Goal: Find specific page/section: Find specific page/section

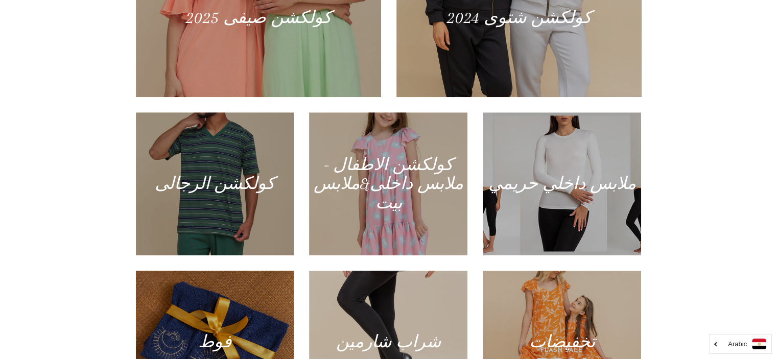
scroll to position [541, 0]
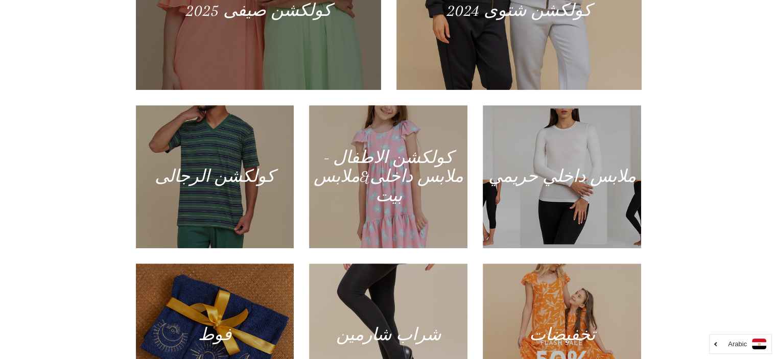
click at [246, 43] on div at bounding box center [258, 10] width 252 height 163
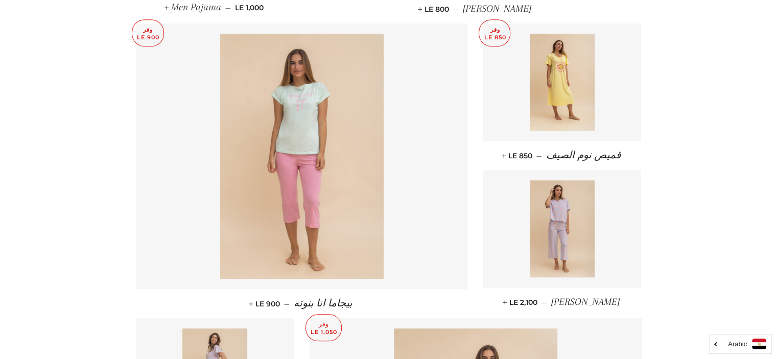
scroll to position [1007, 0]
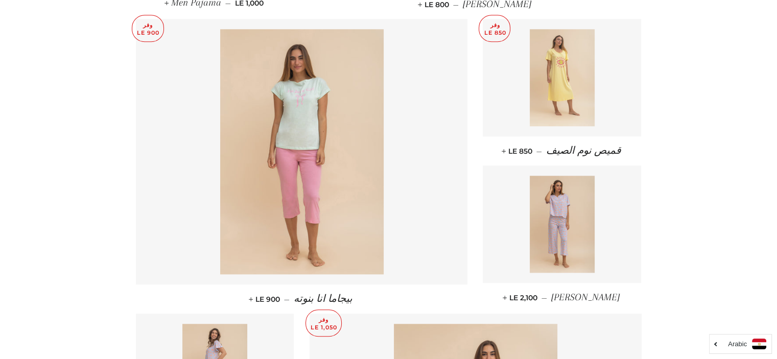
click at [555, 89] on img at bounding box center [562, 77] width 65 height 97
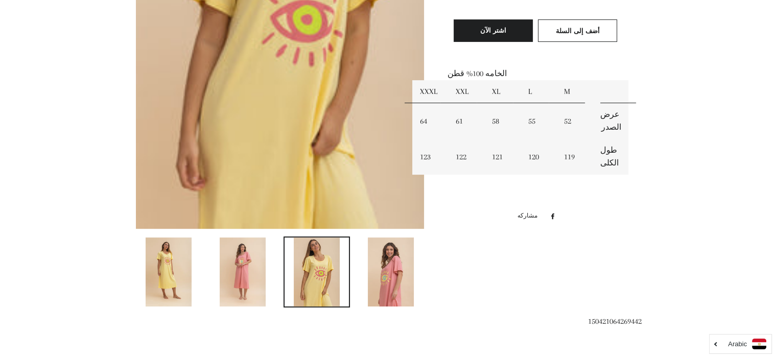
scroll to position [628, 0]
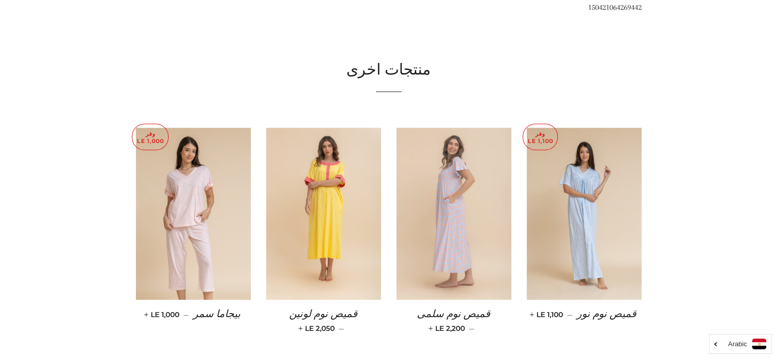
click at [468, 227] on img at bounding box center [453, 214] width 115 height 173
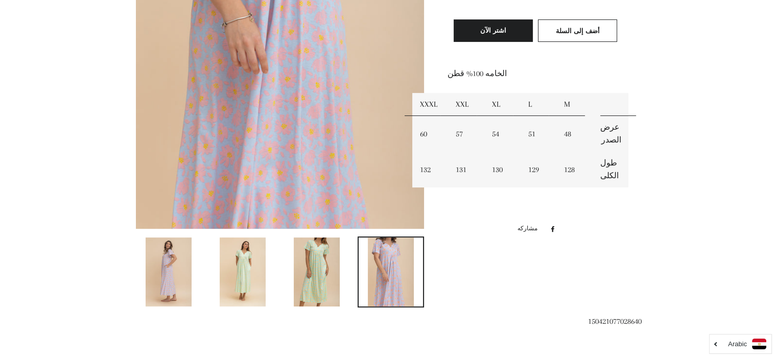
scroll to position [628, 0]
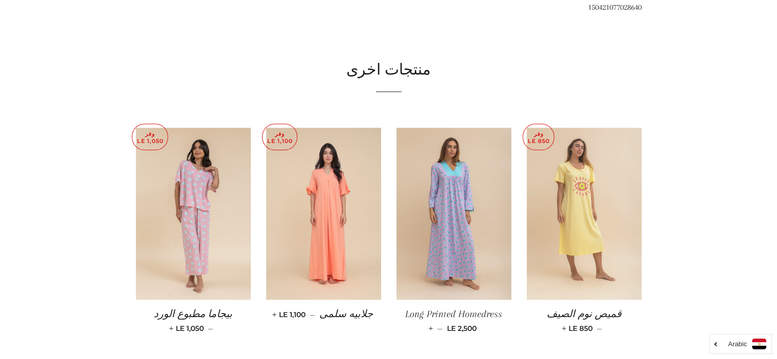
click at [588, 206] on img at bounding box center [583, 214] width 115 height 173
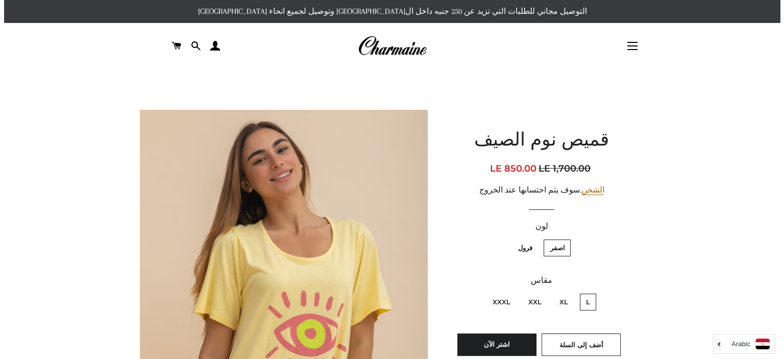
scroll to position [314, 0]
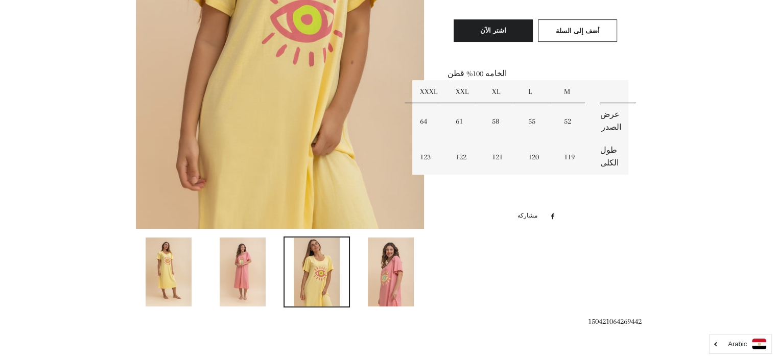
click at [300, 89] on img at bounding box center [280, 12] width 289 height 433
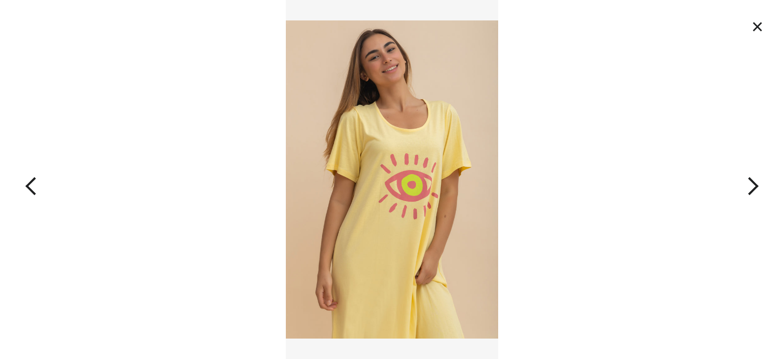
click at [753, 184] on button "button" at bounding box center [706, 179] width 157 height 359
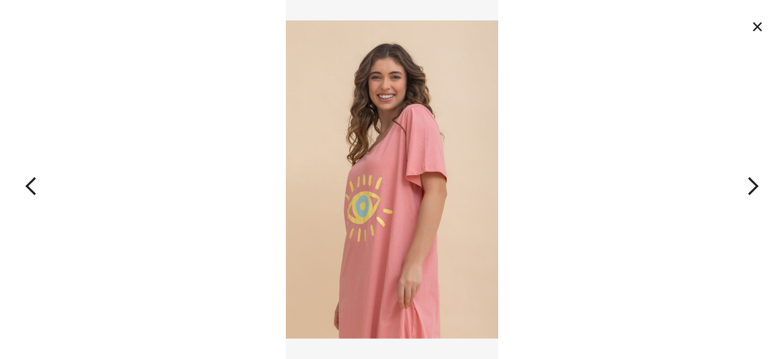
click at [753, 184] on button "button" at bounding box center [706, 179] width 157 height 359
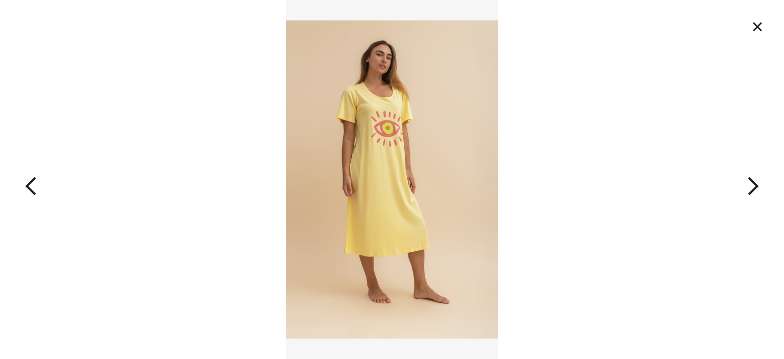
click at [753, 184] on button "button" at bounding box center [706, 179] width 157 height 359
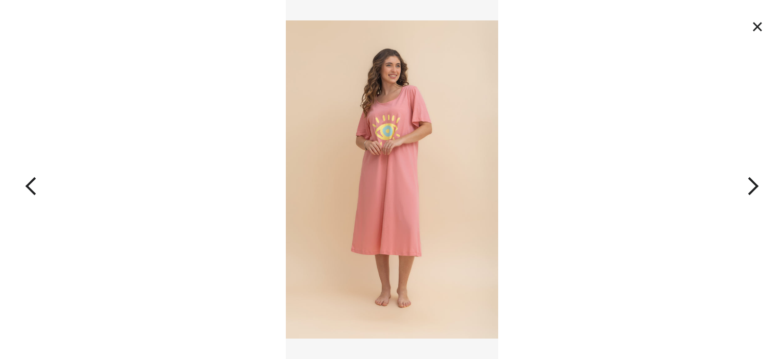
click at [761, 26] on button "×" at bounding box center [758, 26] width 22 height 22
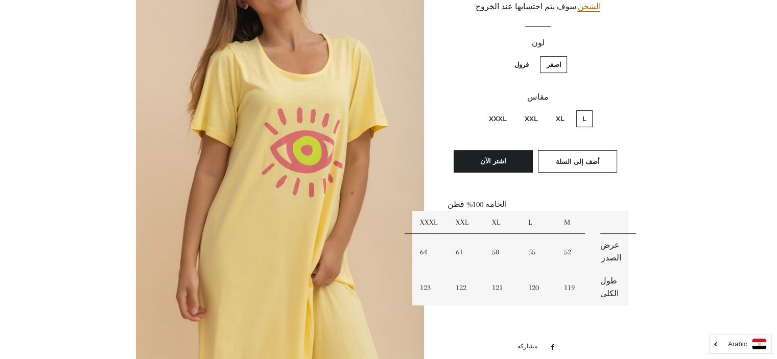
scroll to position [497, 0]
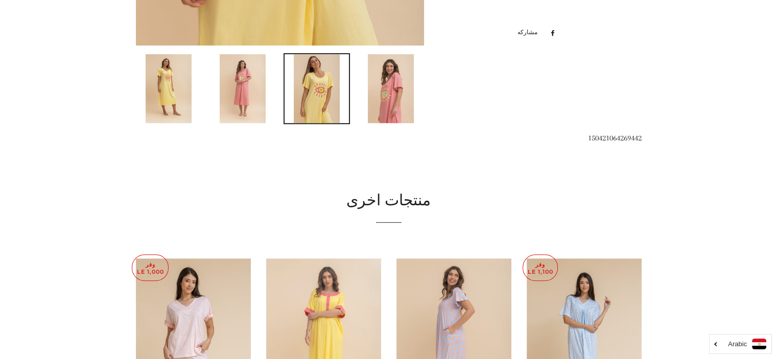
click at [309, 300] on img at bounding box center [323, 344] width 115 height 173
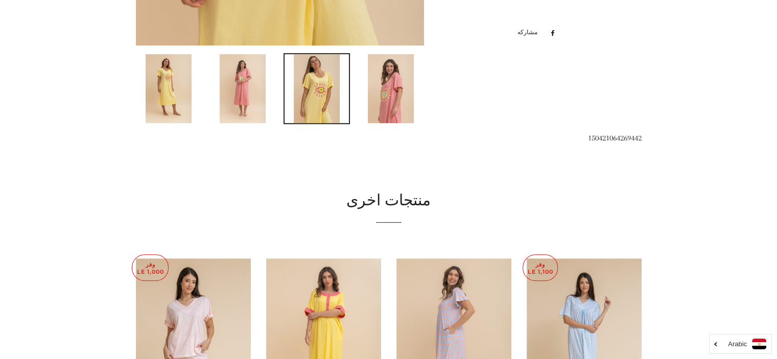
scroll to position [788, 0]
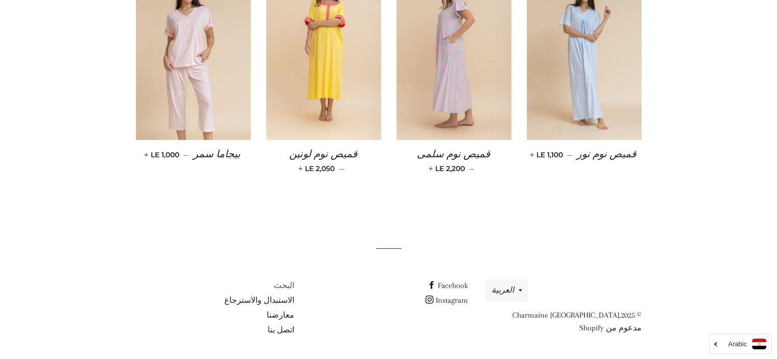
click at [284, 282] on link "البحث" at bounding box center [283, 285] width 20 height 9
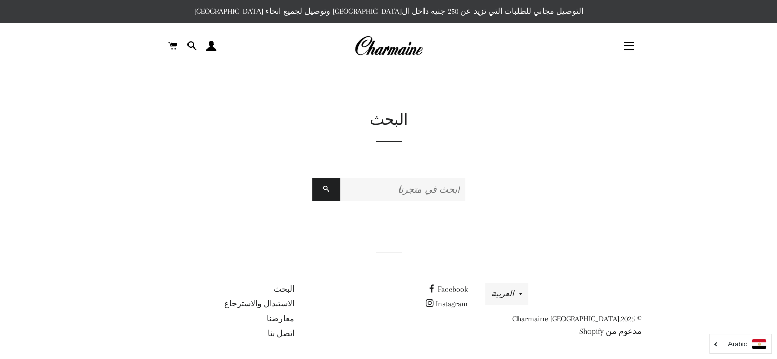
click at [424, 191] on input "ابحث في متجرنا" at bounding box center [402, 189] width 125 height 23
type input "ملابس قطنية حريمي"
click at [326, 188] on span "submit" at bounding box center [326, 188] width 7 height 9
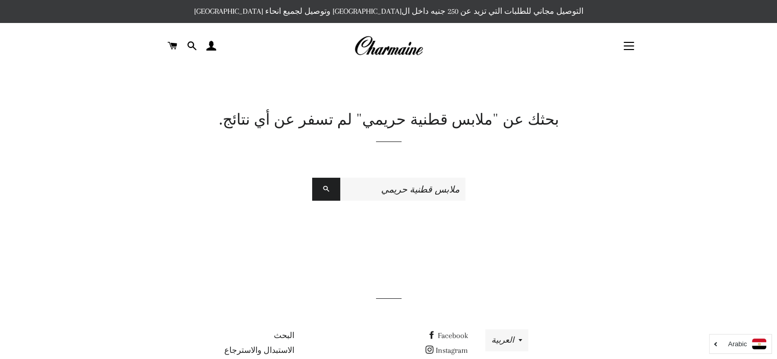
click at [428, 189] on input "ملابس قطنية حريمي" at bounding box center [402, 189] width 125 height 23
type input "ملابس حريمي"
click at [323, 188] on span "submit" at bounding box center [326, 188] width 7 height 9
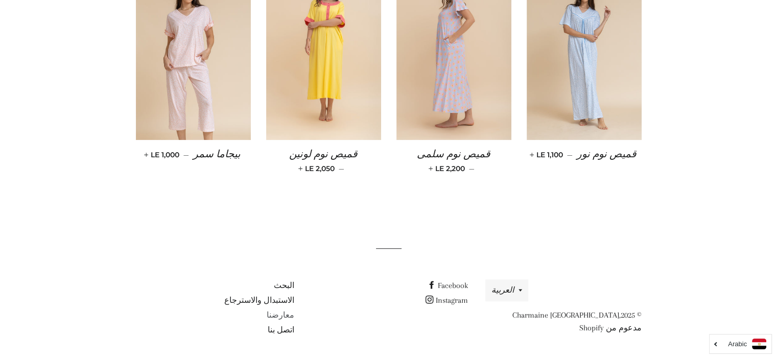
click at [286, 313] on link "معارضنا" at bounding box center [280, 314] width 28 height 9
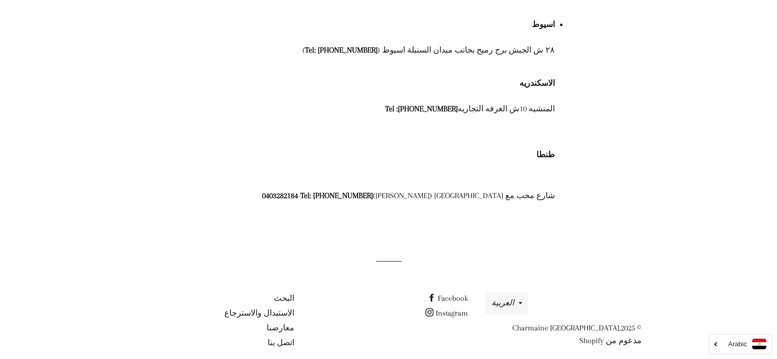
scroll to position [662, 0]
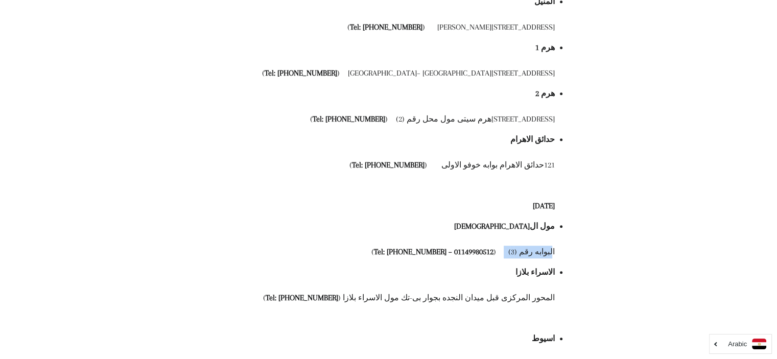
drag, startPoint x: 514, startPoint y: 238, endPoint x: 553, endPoint y: 239, distance: 39.3
click at [552, 246] on div "البوابه رقم (3) ( Tel: 01116554311 – 01149980512 )" at bounding box center [388, 252] width 332 height 13
